Goal: Check status

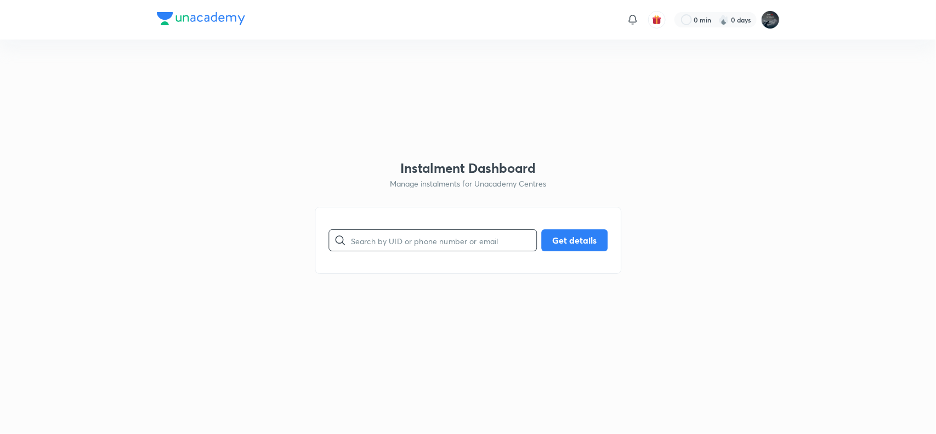
click at [423, 244] on input "text" at bounding box center [443, 240] width 185 height 28
paste input "FRRLHZZL4Y"
type input "FRRLHZZL4Y"
click at [584, 241] on button "Get details" at bounding box center [574, 239] width 66 height 22
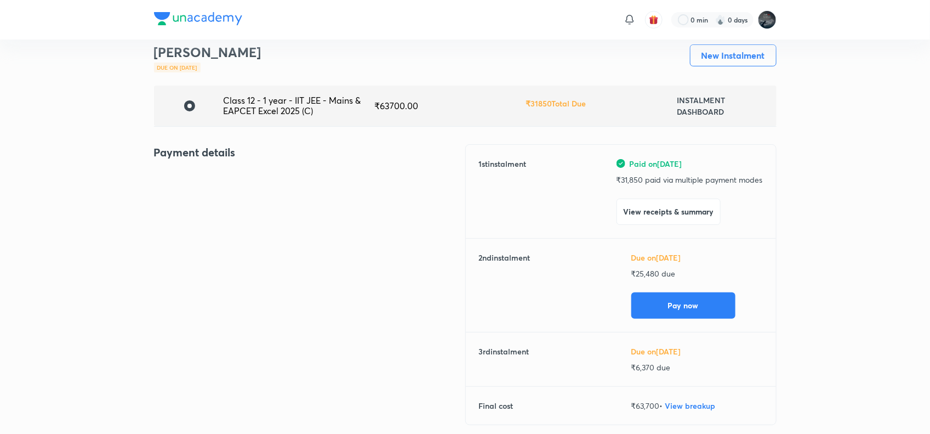
scroll to position [42, 0]
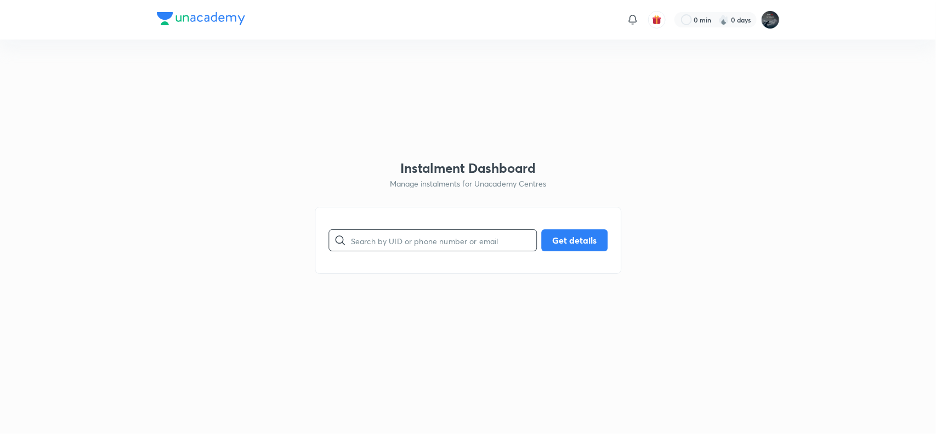
click at [435, 240] on input "text" at bounding box center [443, 240] width 185 height 28
paste input "R5OCB2DQ1J"
type input "R5OCB2DQ1J"
click at [590, 236] on button "Get details" at bounding box center [574, 239] width 66 height 22
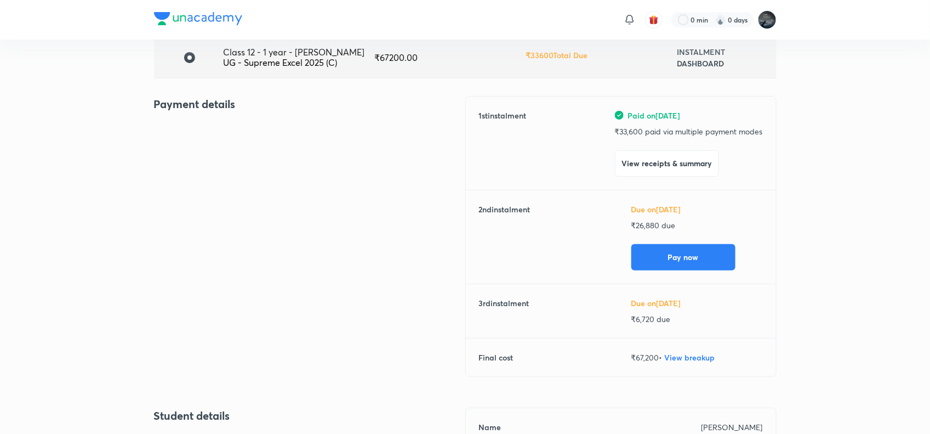
scroll to position [90, 0]
